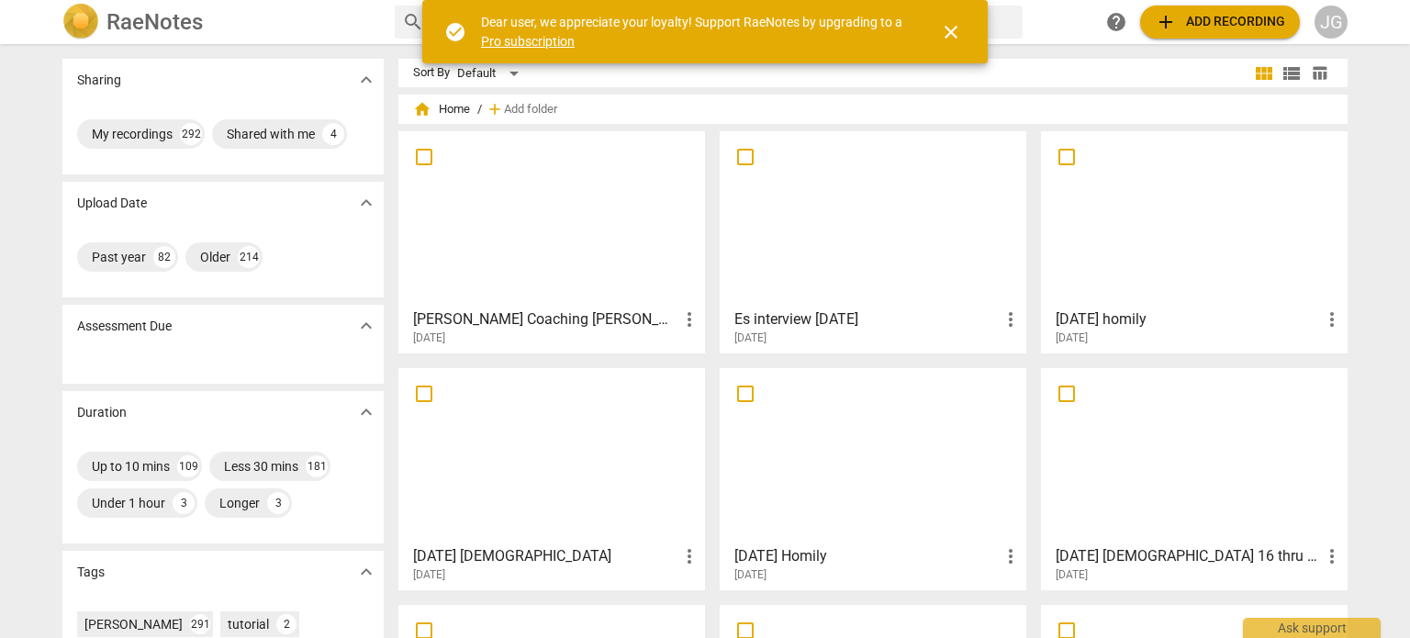
click at [951, 25] on span "close" at bounding box center [951, 32] width 22 height 22
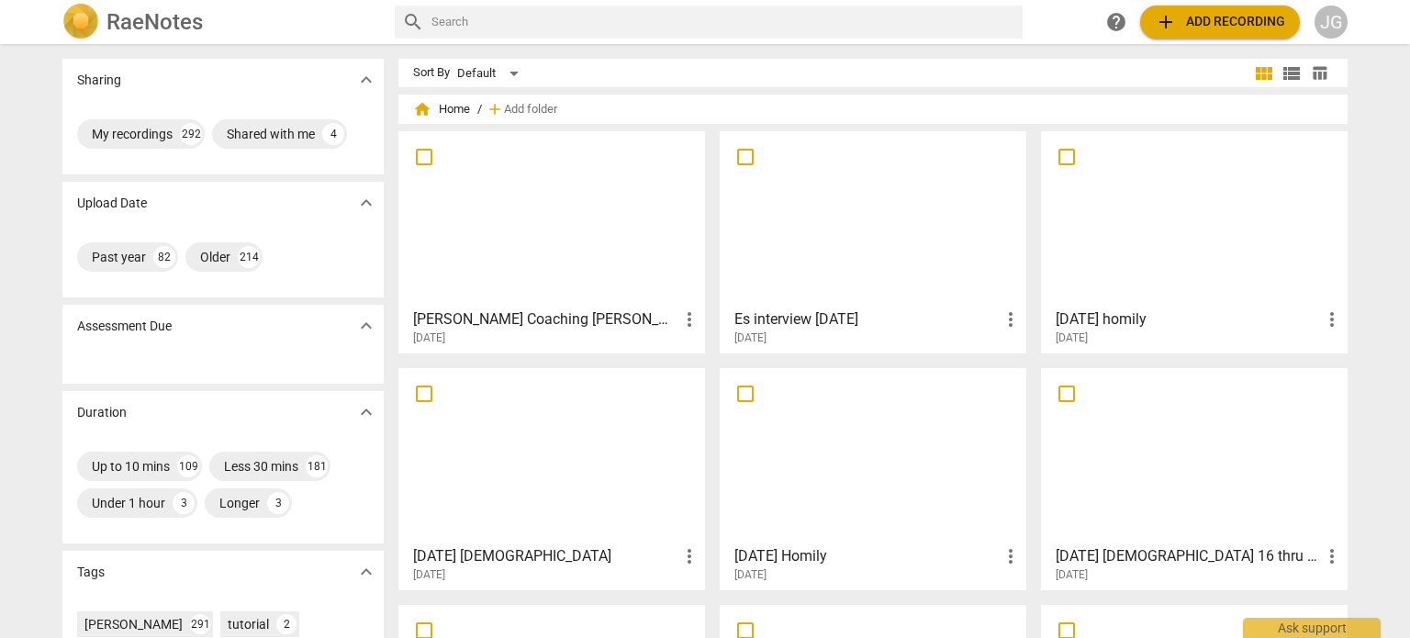
click at [489, 26] on input "text" at bounding box center [723, 21] width 584 height 29
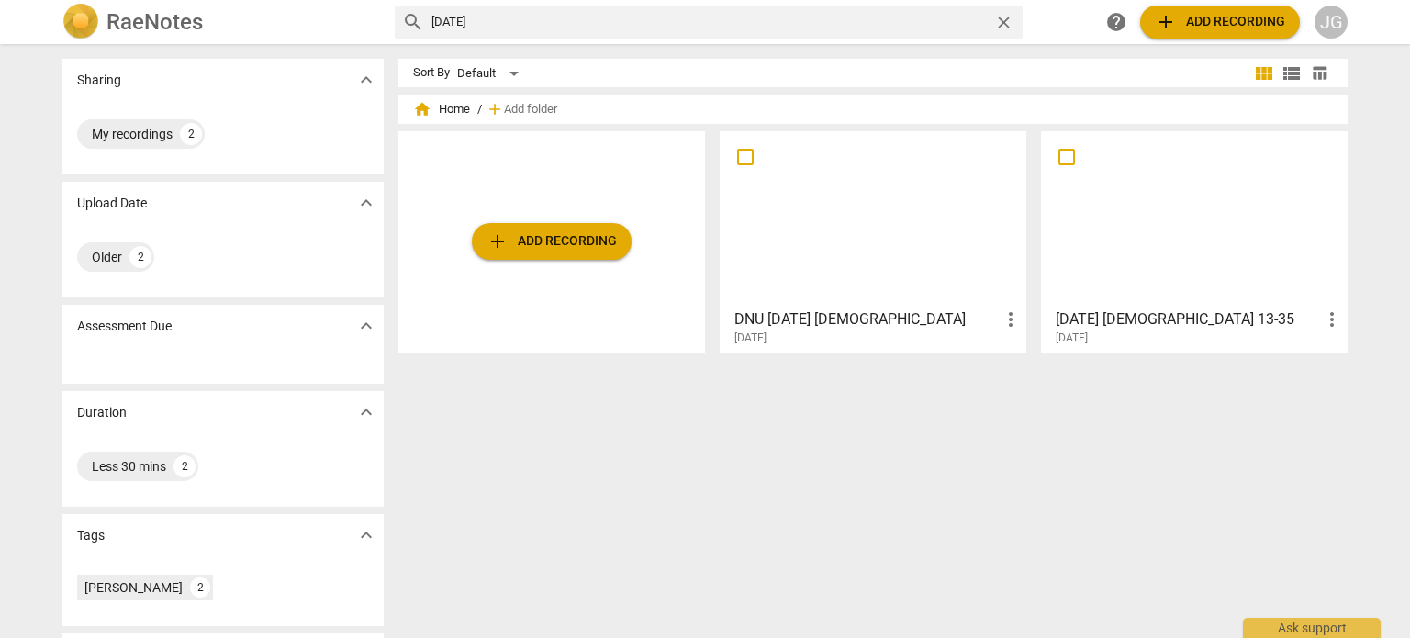
drag, startPoint x: 487, startPoint y: 21, endPoint x: 338, endPoint y: 0, distance: 150.2
click at [338, 5] on div "RaeNotes search [DATE] close help add Add recording JG" at bounding box center [705, 22] width 1315 height 37
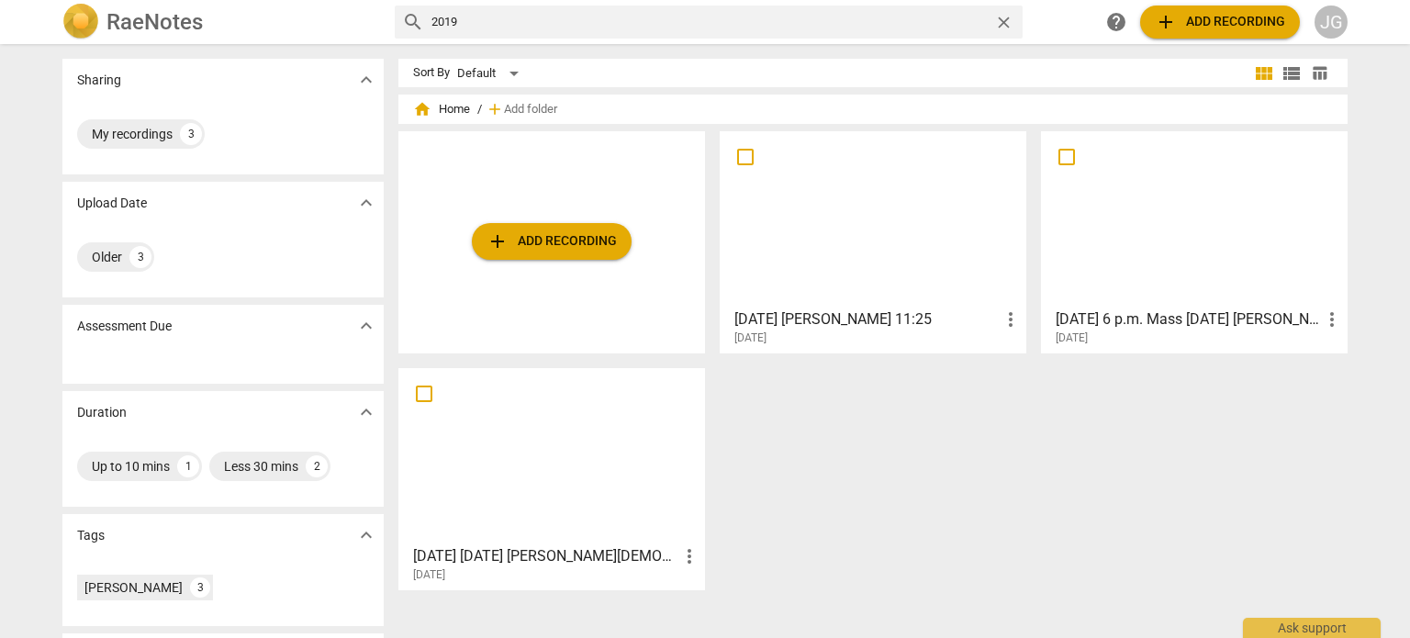
drag, startPoint x: 482, startPoint y: 17, endPoint x: 356, endPoint y: 6, distance: 126.3
click at [356, 6] on div "RaeNotes search 2019 close help add Add recording JG" at bounding box center [705, 22] width 1315 height 37
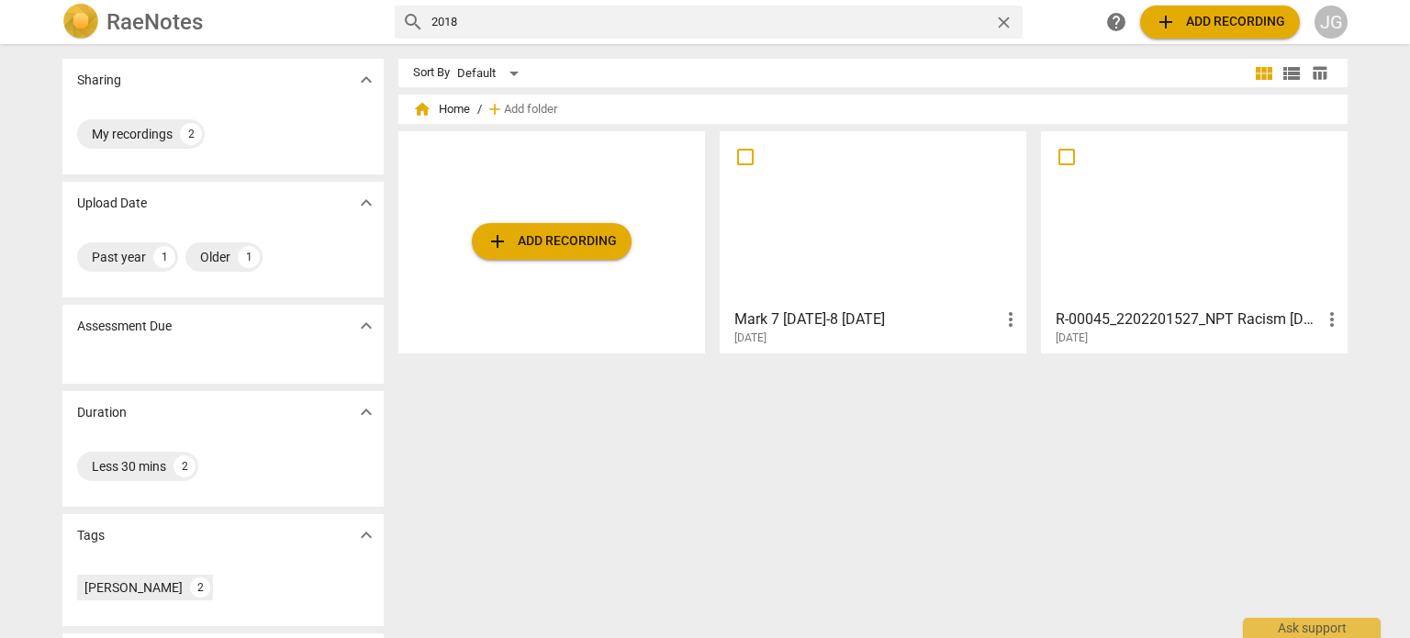
drag, startPoint x: 534, startPoint y: 21, endPoint x: 351, endPoint y: -27, distance: 189.7
click at [351, 0] on html "RaeNotes search 2018 close help add Add recording JG Sharing expand_more My rec…" at bounding box center [705, 0] width 1410 height 0
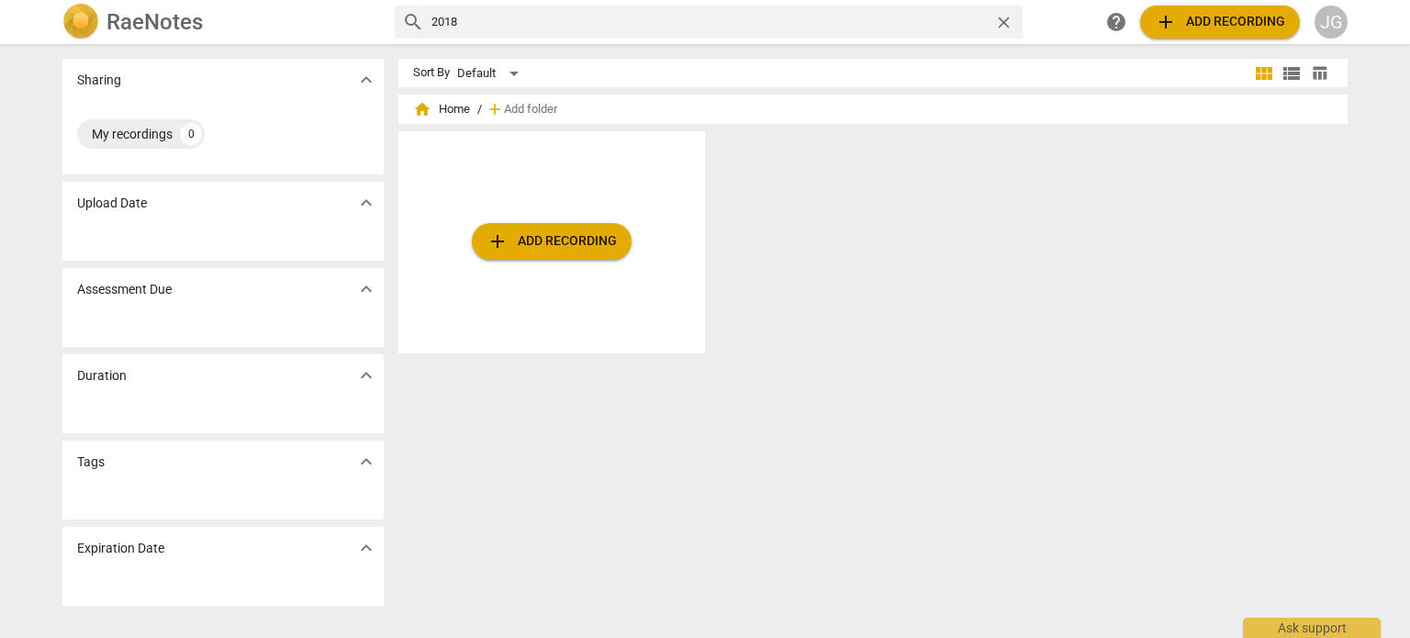
type input "2018"
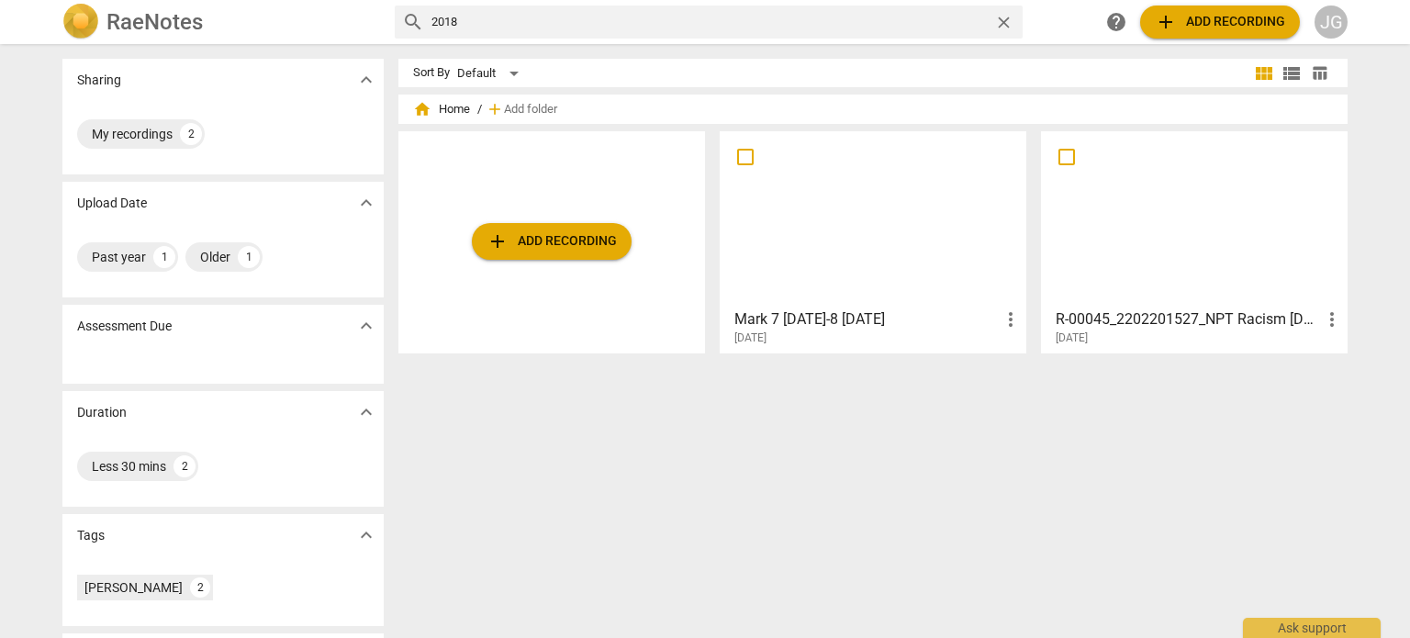
click at [1139, 319] on h3 "R-00045_2202201527_NPT Racism [DEMOGRAPHIC_DATA] C be doers of the Word" at bounding box center [1188, 319] width 265 height 22
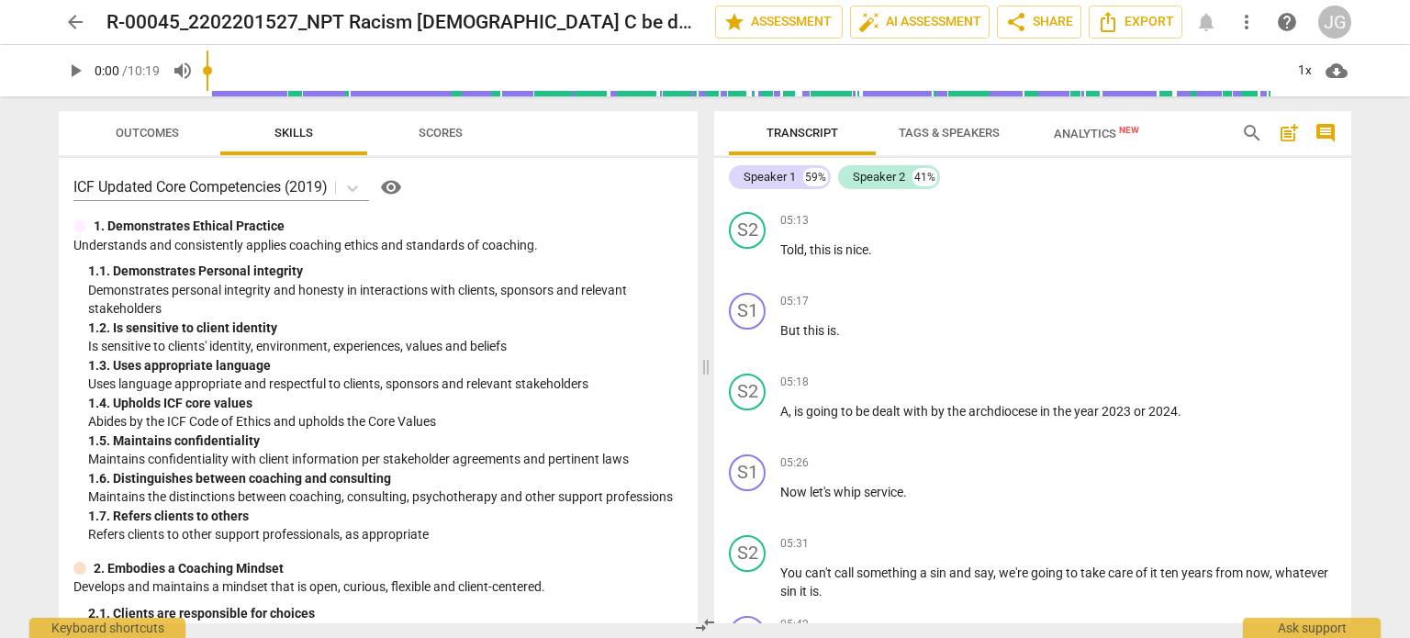
scroll to position [2112, 0]
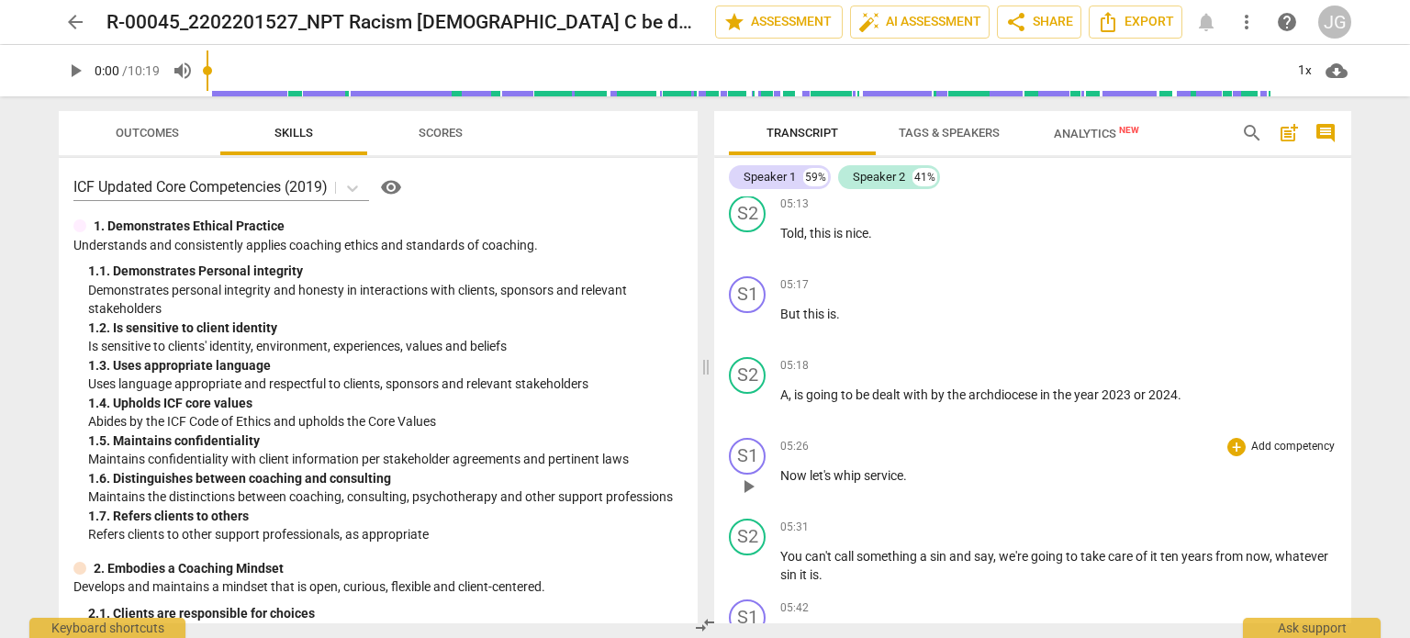
click at [779, 438] on div "S1 play_arrow pause" at bounding box center [754, 471] width 51 height 66
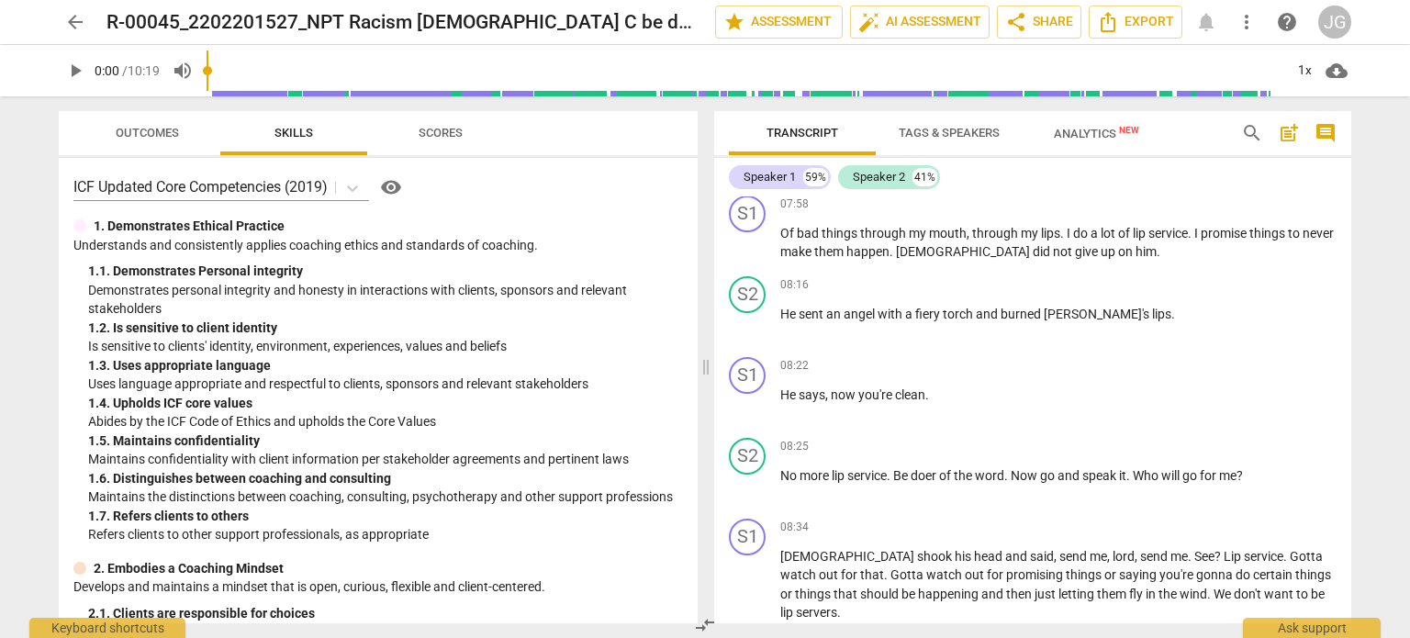
scroll to position [3489, 0]
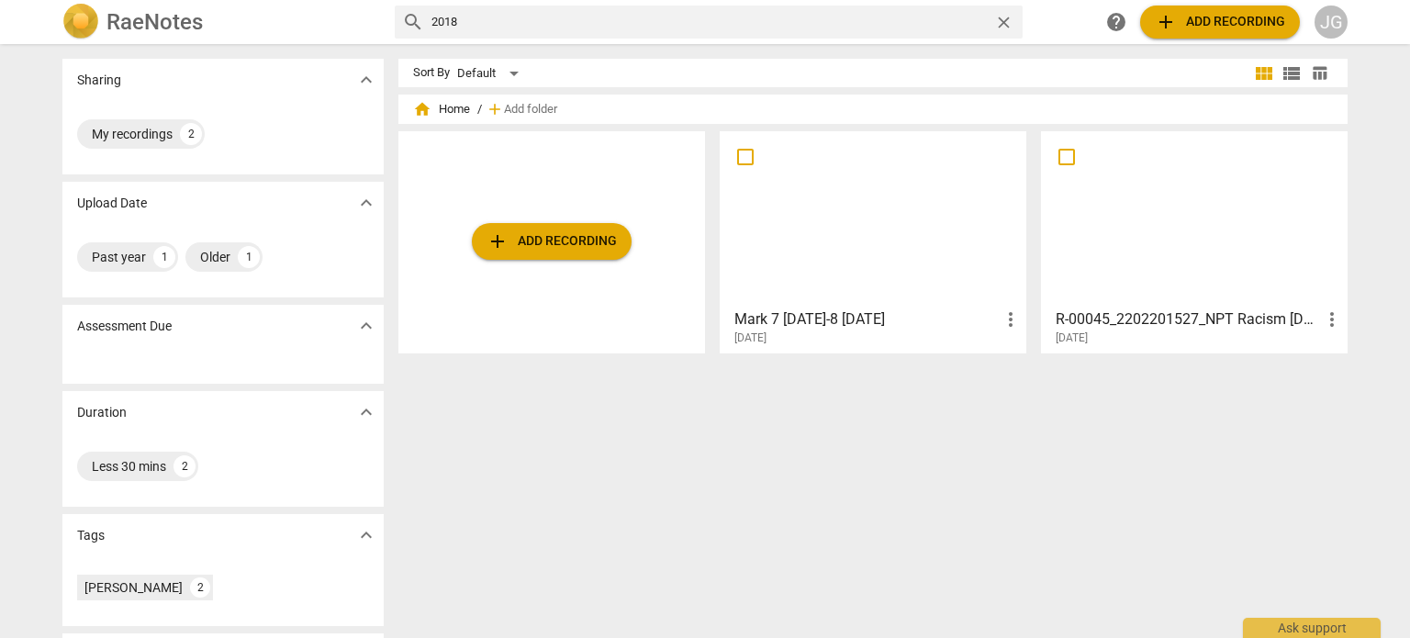
click at [1113, 312] on h3 "R-00045_2202201527_NPT Racism [DEMOGRAPHIC_DATA] C be doers of the Word" at bounding box center [1188, 319] width 265 height 22
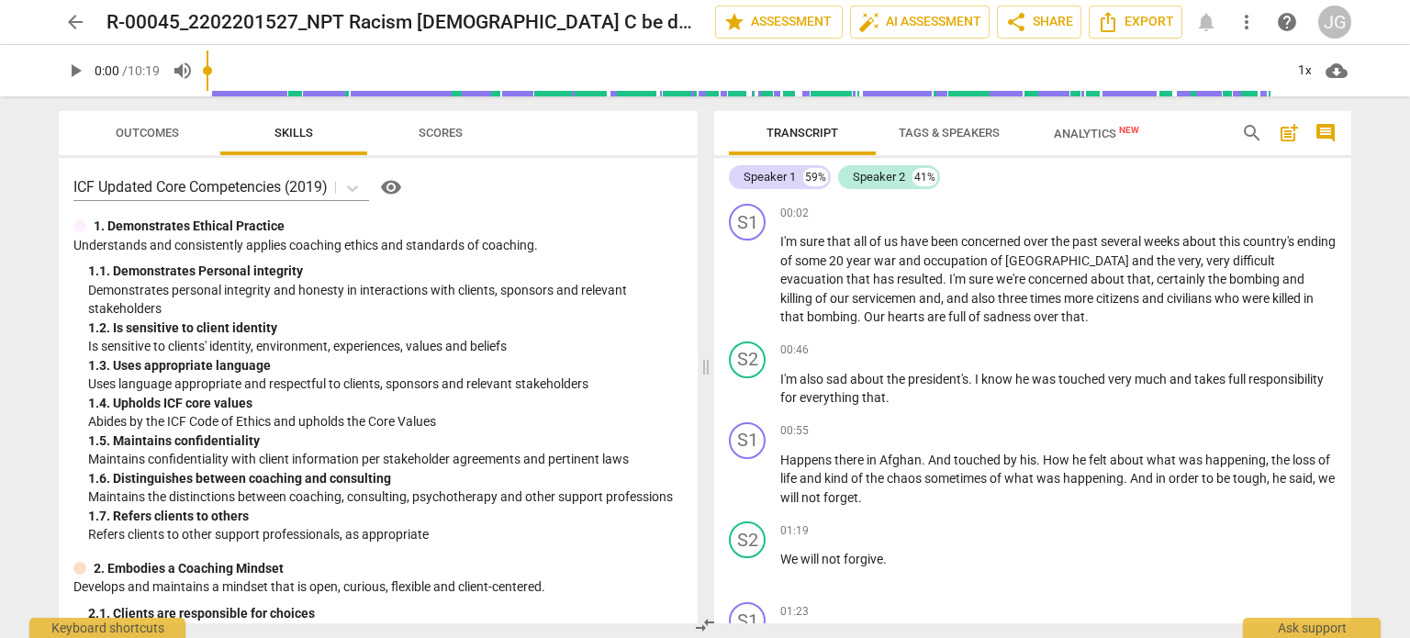
click at [73, 21] on span "arrow_back" at bounding box center [75, 22] width 22 height 22
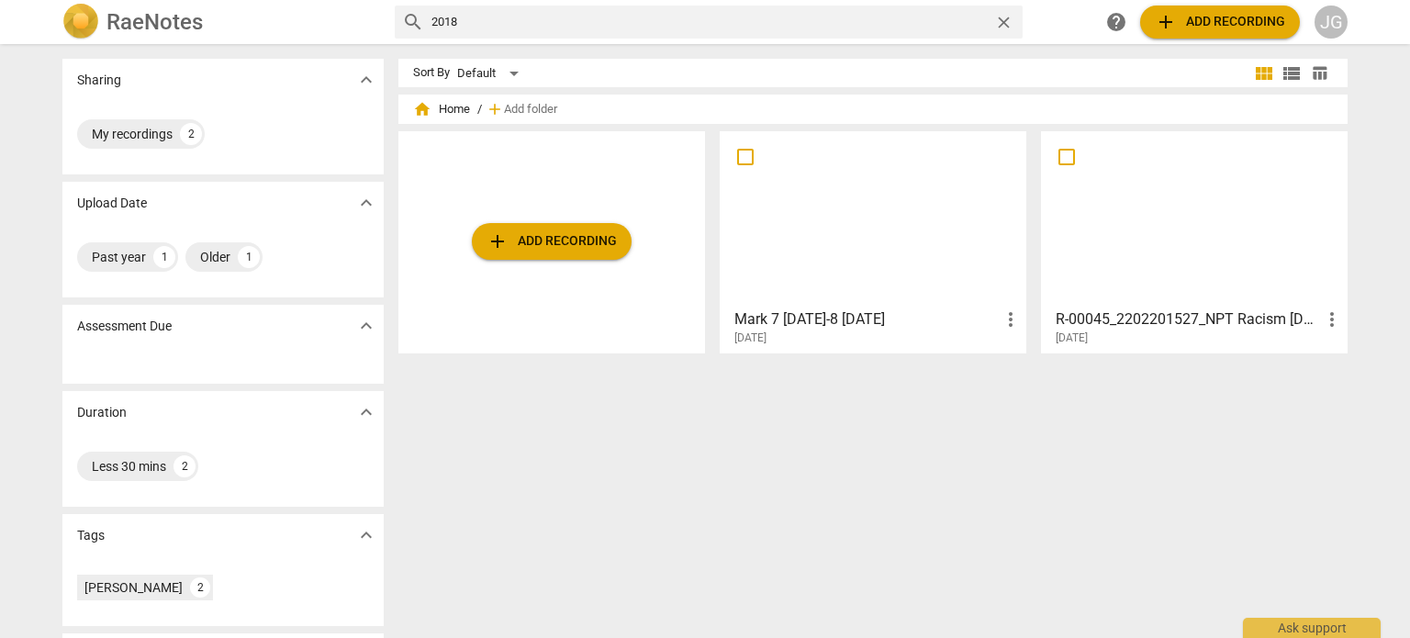
click at [846, 283] on div at bounding box center [873, 219] width 294 height 163
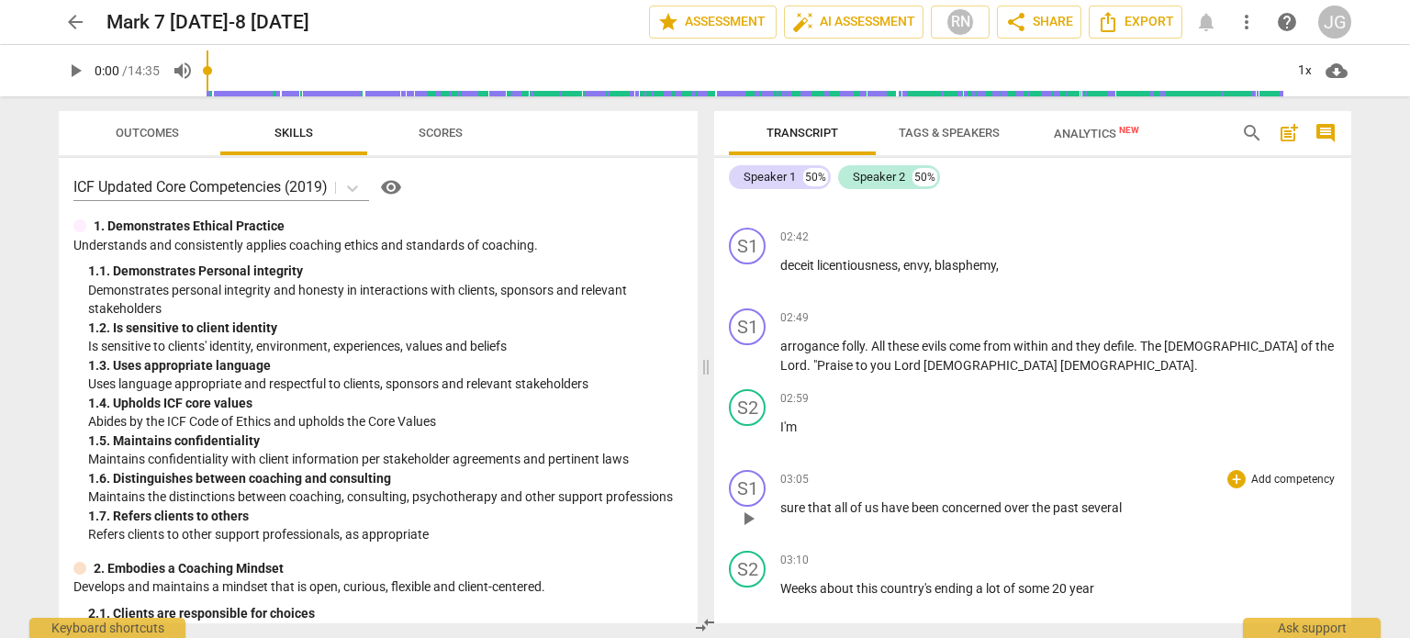
scroll to position [1285, 0]
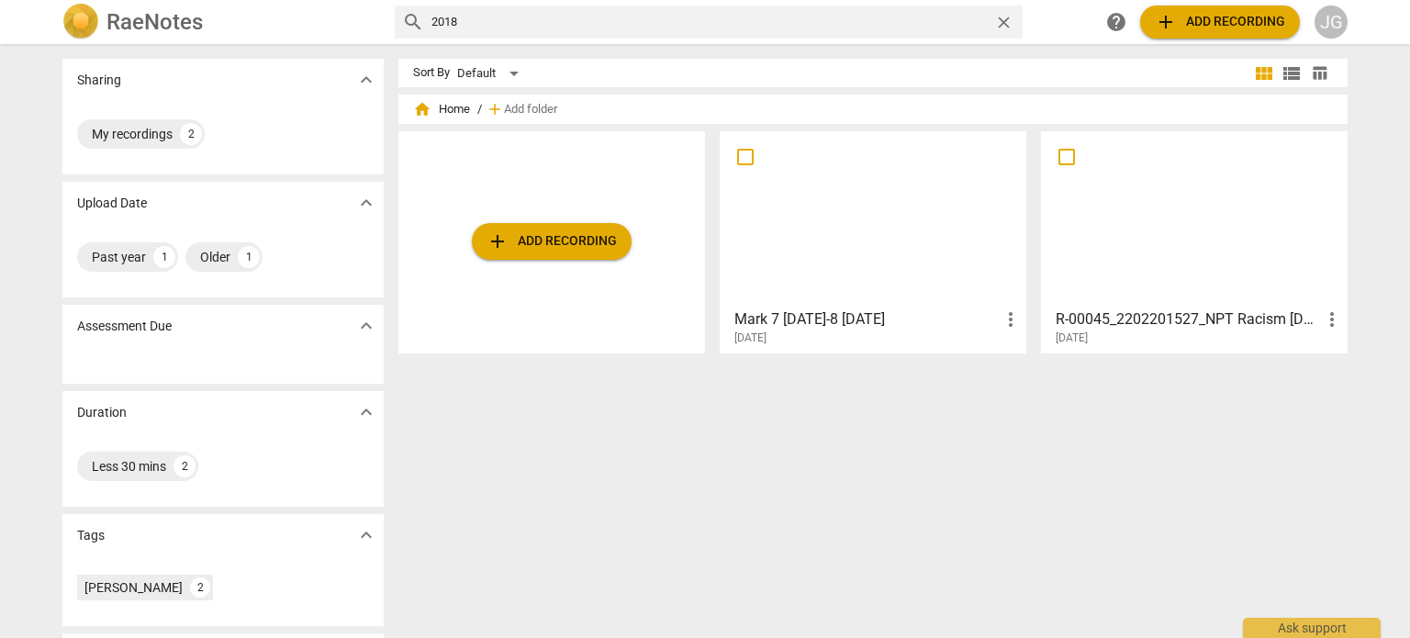
drag, startPoint x: 466, startPoint y: 21, endPoint x: 368, endPoint y: 3, distance: 99.9
click at [368, 4] on div "RaeNotes search 2018 close help add Add recording JG" at bounding box center [705, 22] width 1315 height 37
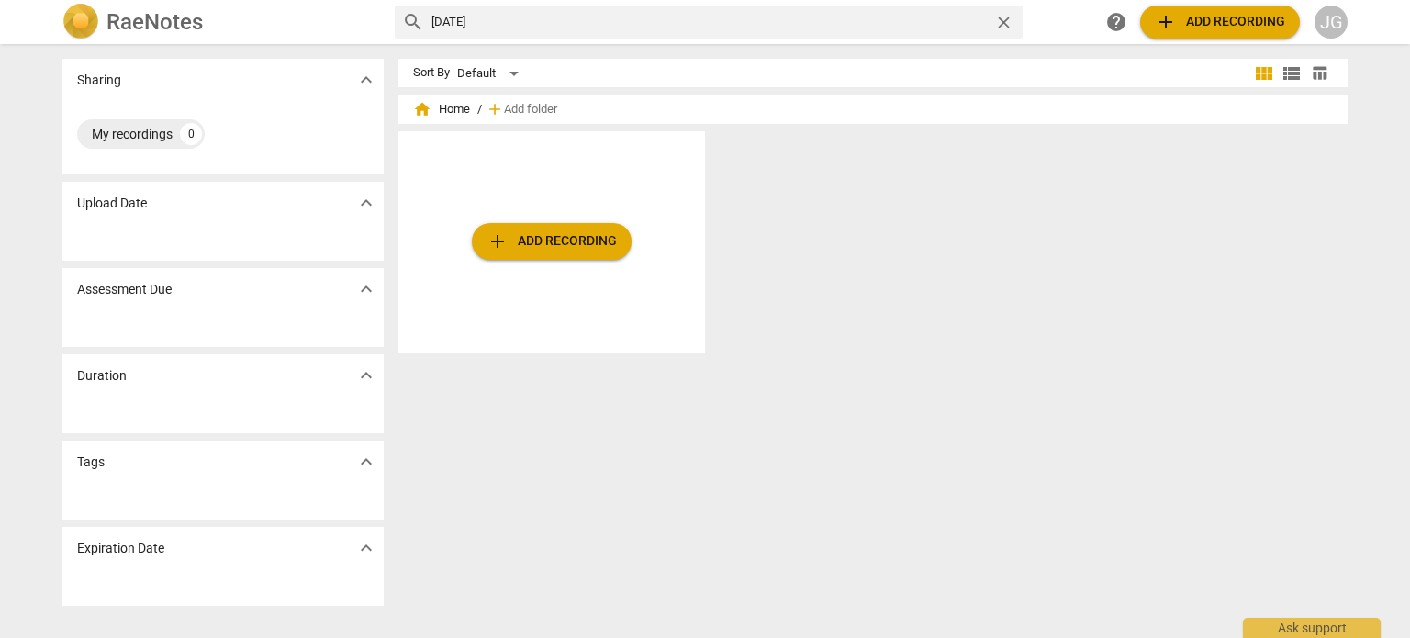
drag, startPoint x: 522, startPoint y: 25, endPoint x: 360, endPoint y: 10, distance: 163.2
click at [360, 10] on div "RaeNotes search [DATE] close help add Add recording JG" at bounding box center [705, 22] width 1315 height 37
paste input "[DATE]"
click at [880, 25] on input "[DATE]" at bounding box center [708, 21] width 555 height 29
click at [527, 21] on input "[DATE]" at bounding box center [708, 21] width 555 height 29
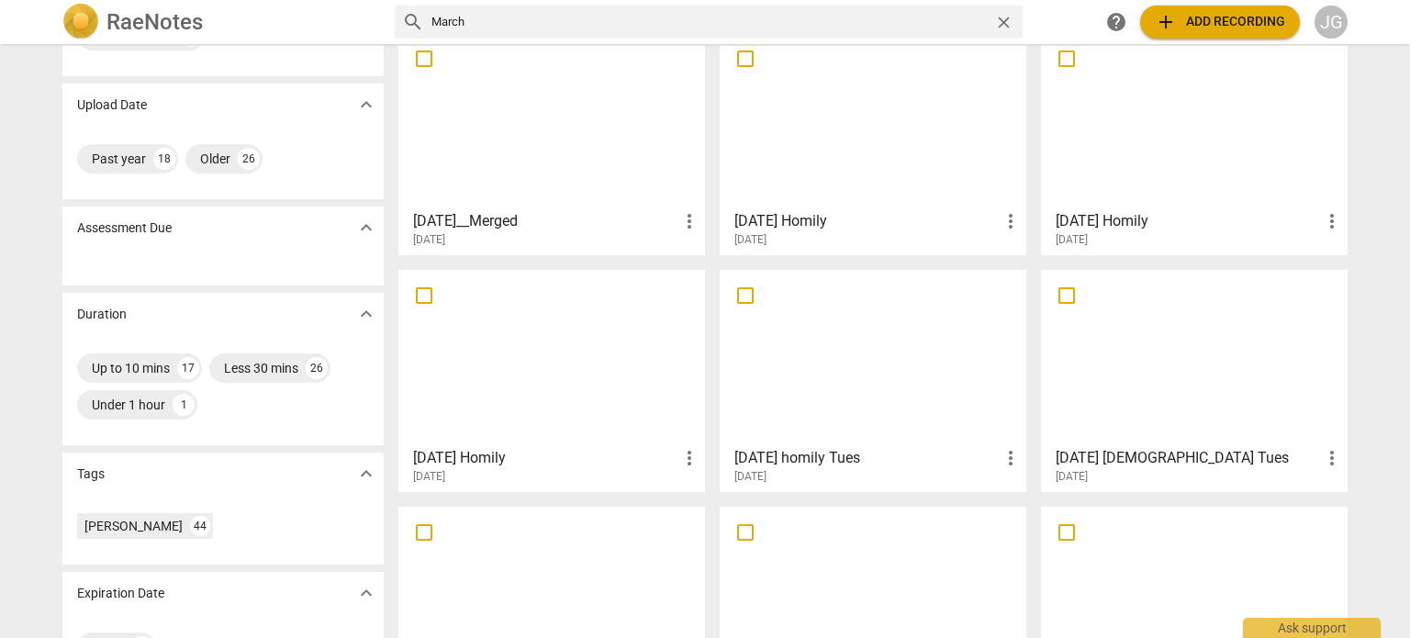
scroll to position [275, 0]
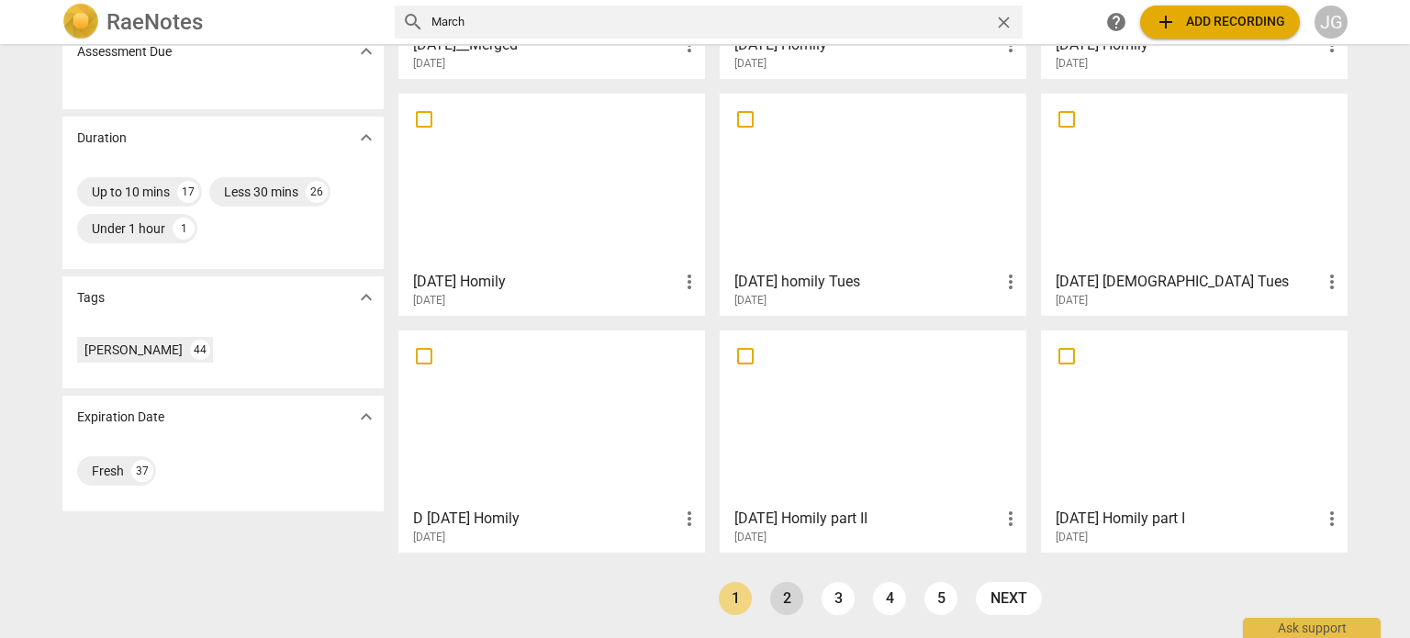
click at [790, 595] on link "2" at bounding box center [786, 598] width 33 height 33
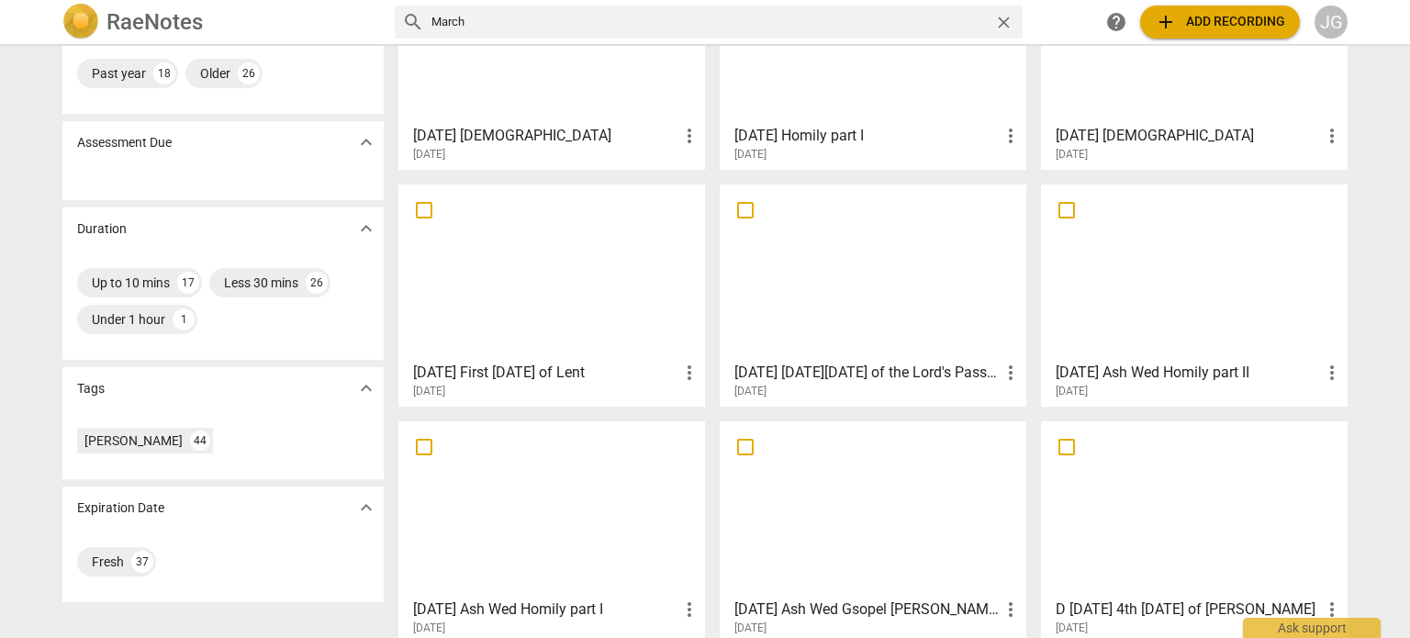
scroll to position [275, 0]
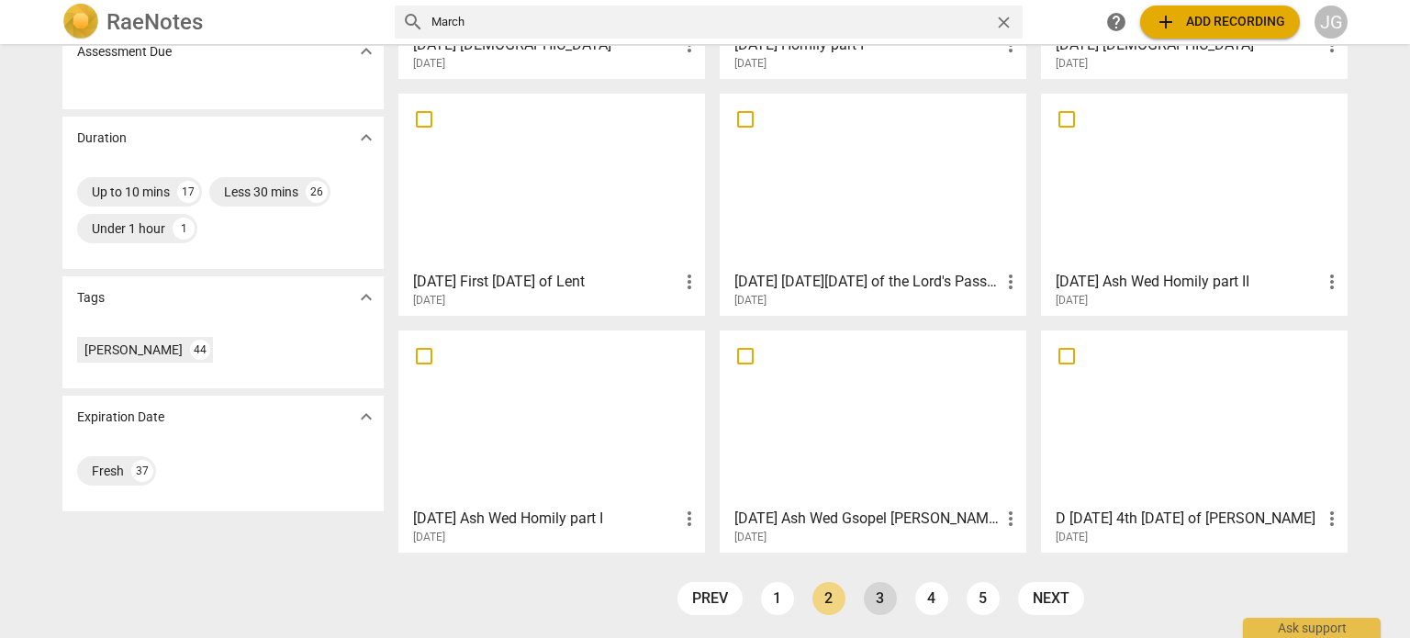
click at [874, 596] on link "3" at bounding box center [880, 598] width 33 height 33
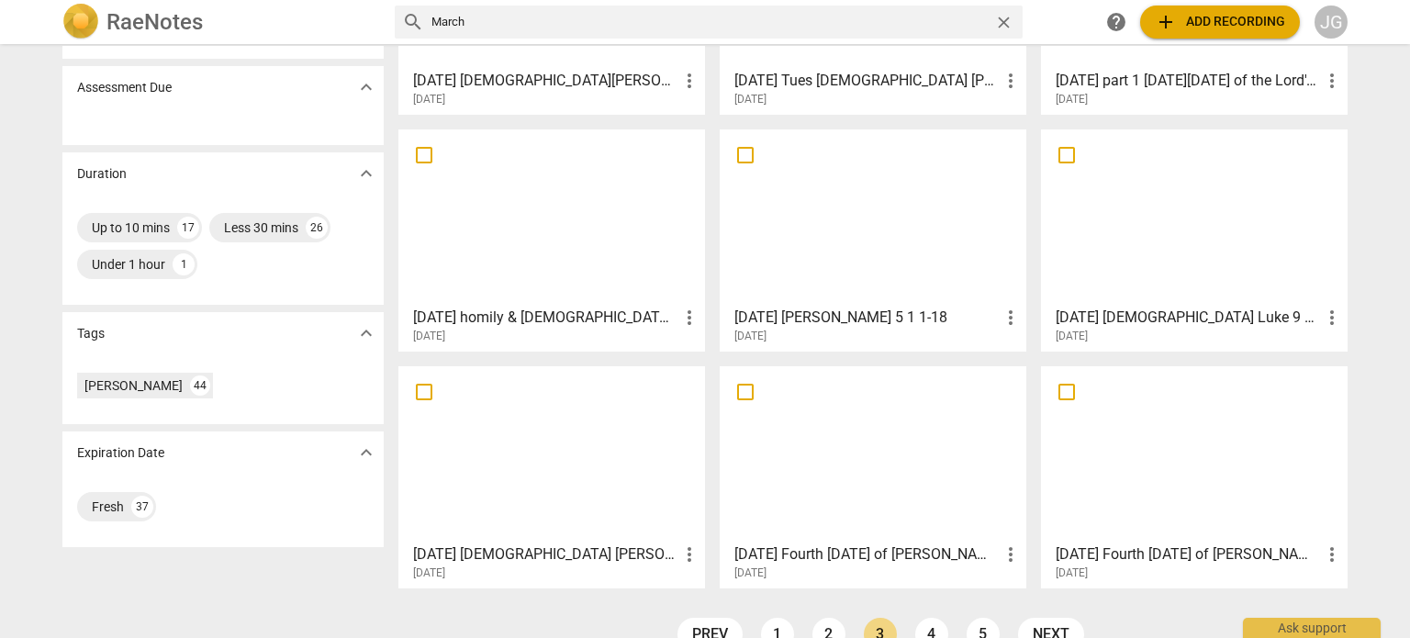
scroll to position [275, 0]
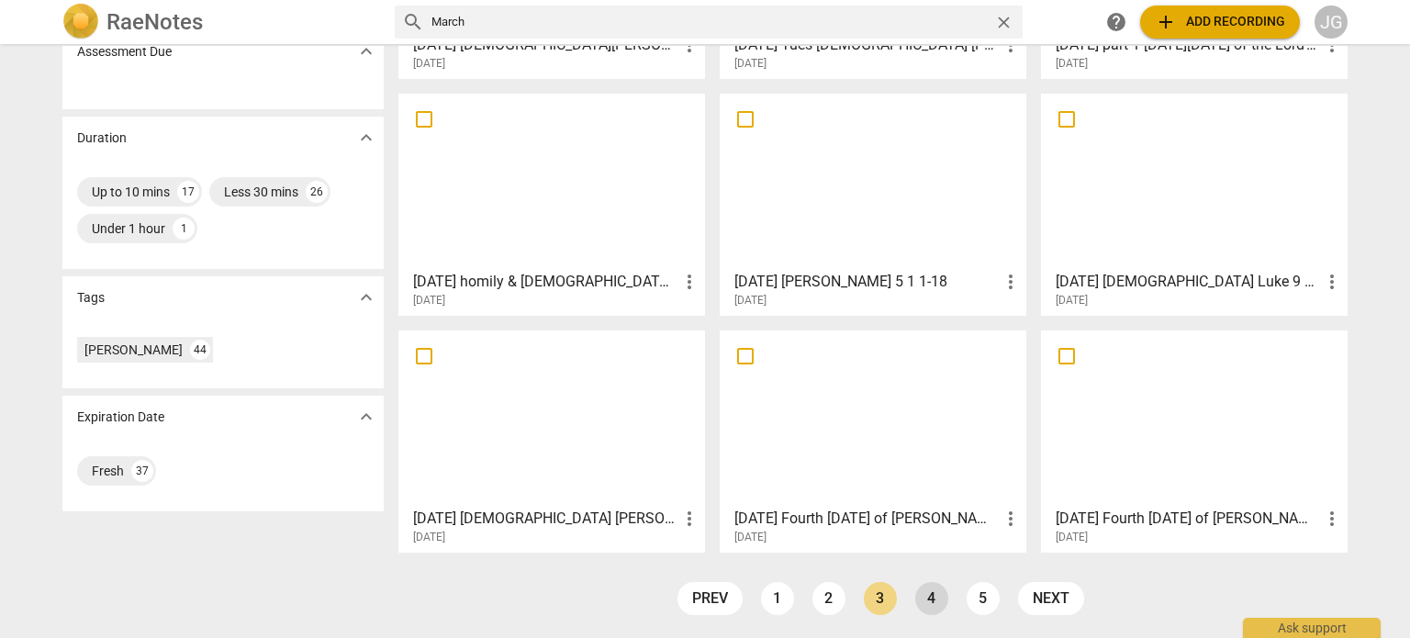
click at [934, 596] on link "4" at bounding box center [931, 598] width 33 height 33
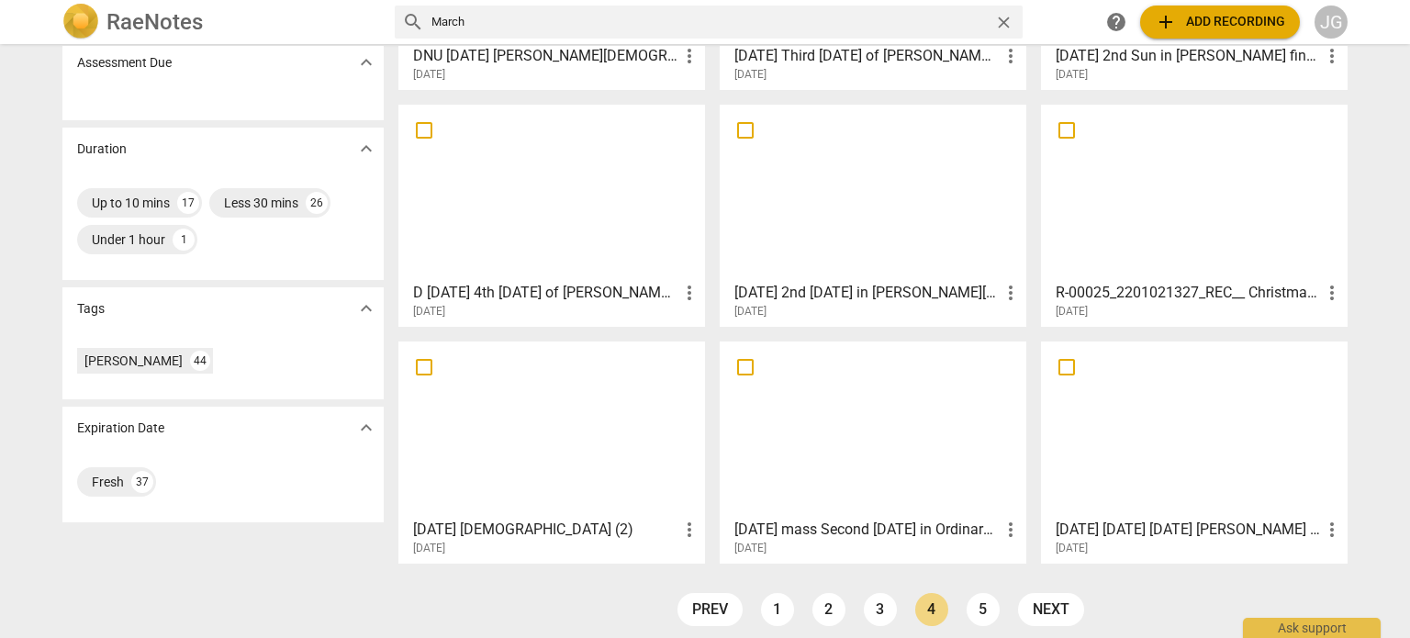
scroll to position [275, 0]
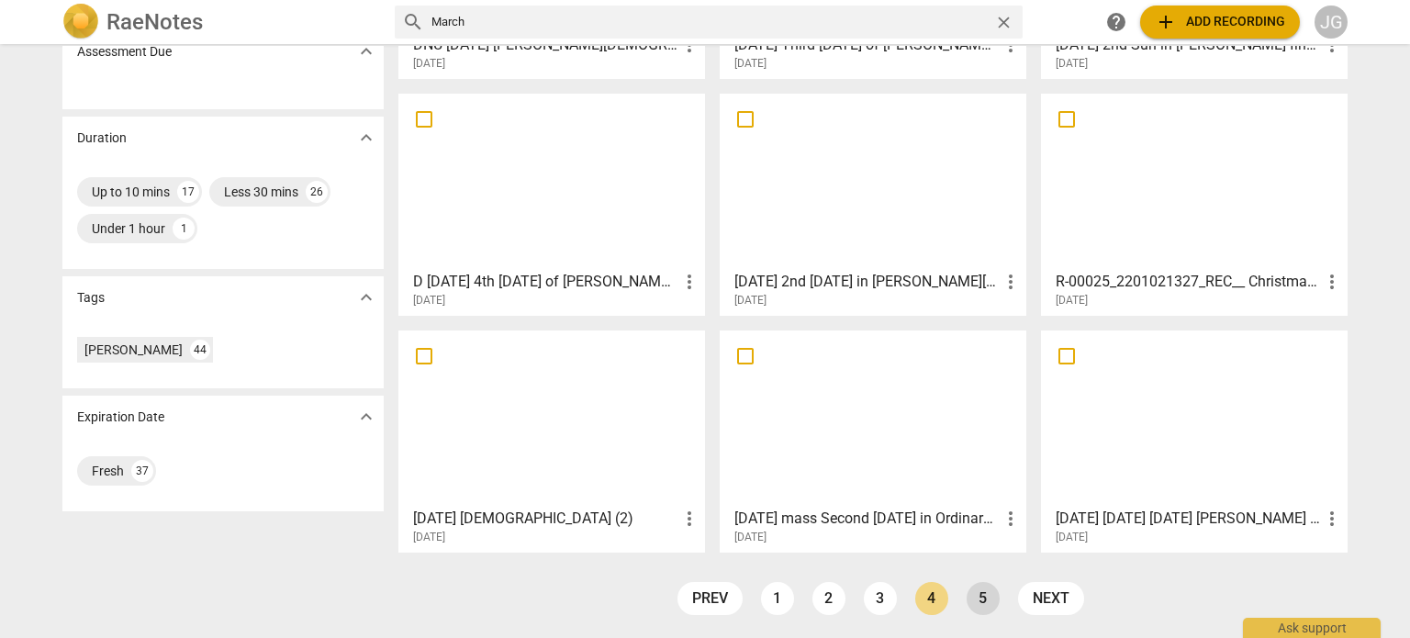
click at [982, 598] on link "5" at bounding box center [983, 598] width 33 height 33
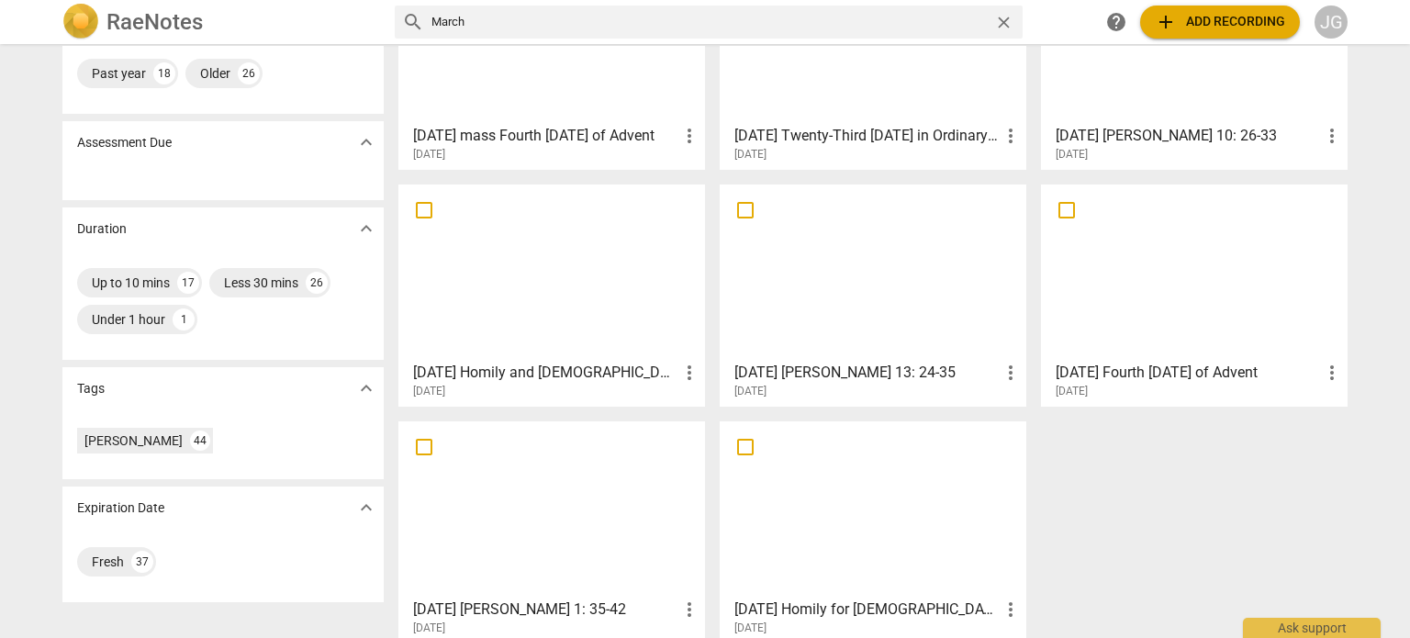
scroll to position [275, 0]
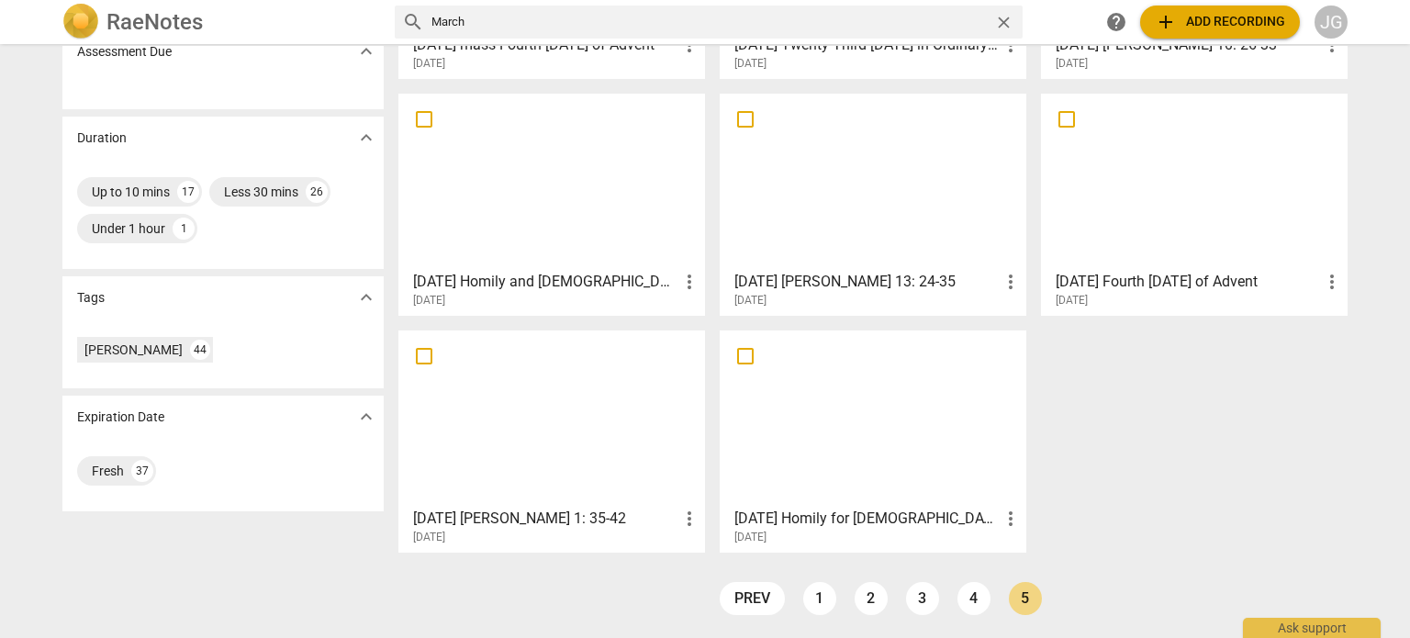
click at [481, 21] on input "March" at bounding box center [708, 21] width 555 height 29
type input "M"
type input "emmaues"
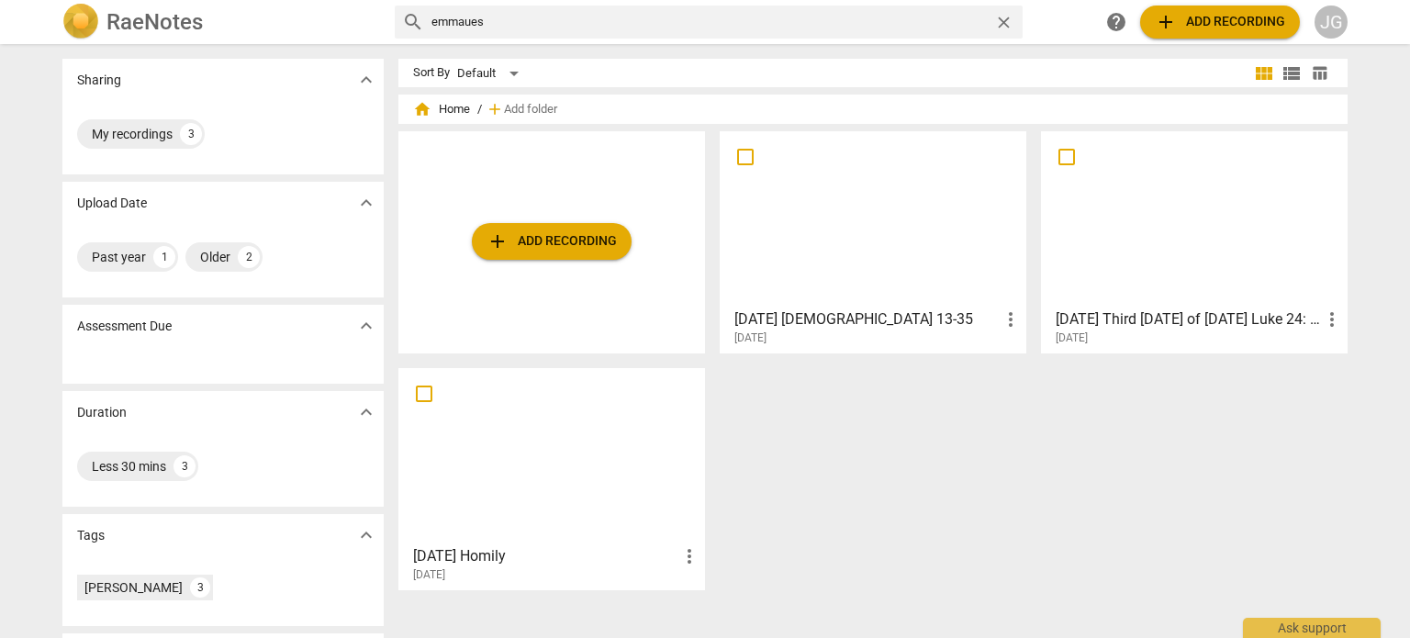
drag, startPoint x: 496, startPoint y: 18, endPoint x: 394, endPoint y: 6, distance: 102.7
click at [395, 6] on div "search emmaues close help add Add recording JG" at bounding box center [871, 22] width 953 height 33
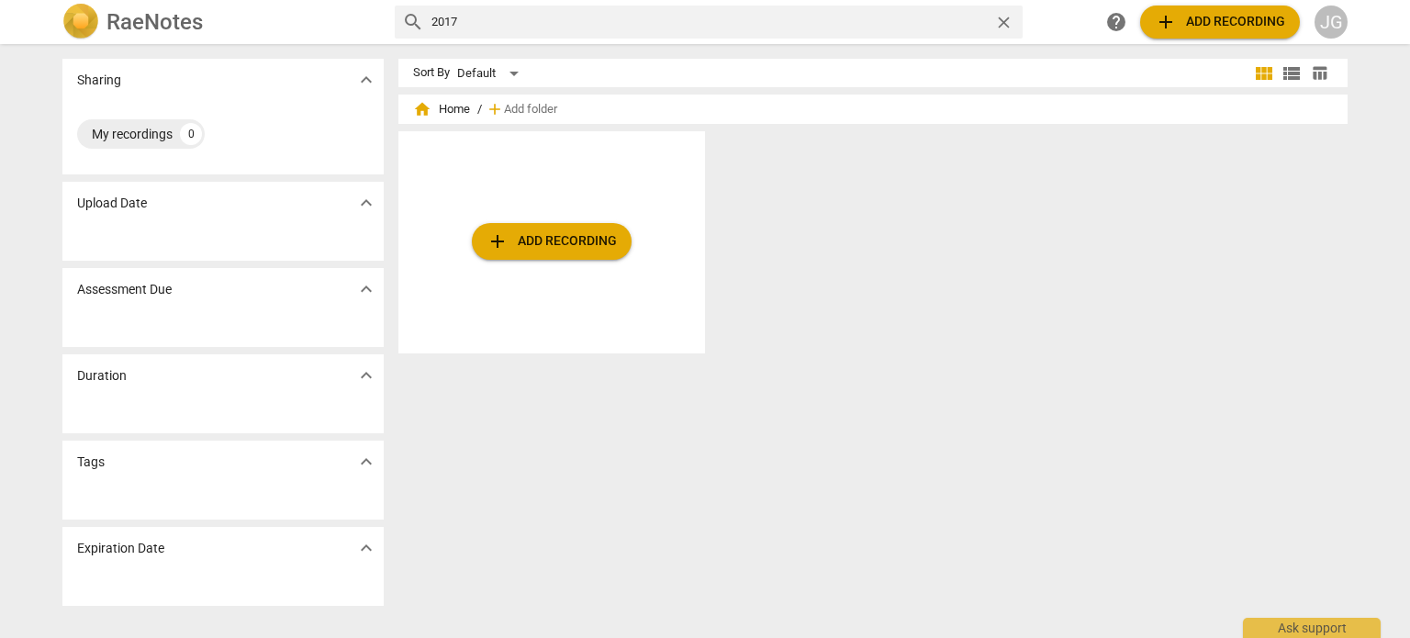
drag, startPoint x: 496, startPoint y: 28, endPoint x: 411, endPoint y: 19, distance: 84.9
click at [411, 19] on div "search 2017 close" at bounding box center [709, 22] width 628 height 33
type input "aptil 2010"
